Goal: Task Accomplishment & Management: Use online tool/utility

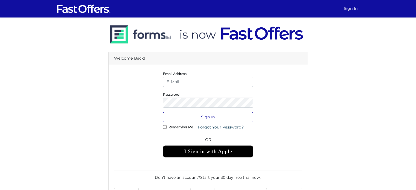
type input "[EMAIL_ADDRESS][DOMAIN_NAME]"
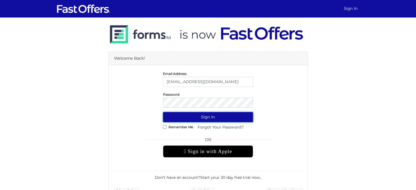
click at [196, 116] on button "Sign In" at bounding box center [208, 117] width 90 height 10
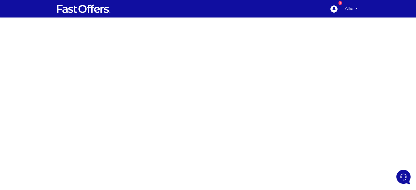
click at [106, 125] on div at bounding box center [208, 155] width 416 height 274
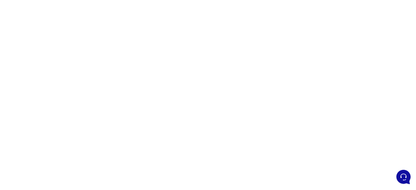
scroll to position [45, 0]
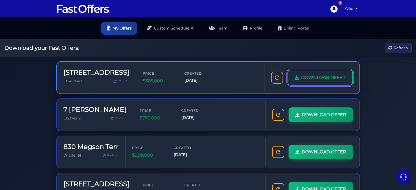
click at [302, 80] on span "DOWNLOAD OFFER" at bounding box center [323, 77] width 45 height 7
